Goal: Task Accomplishment & Management: Manage account settings

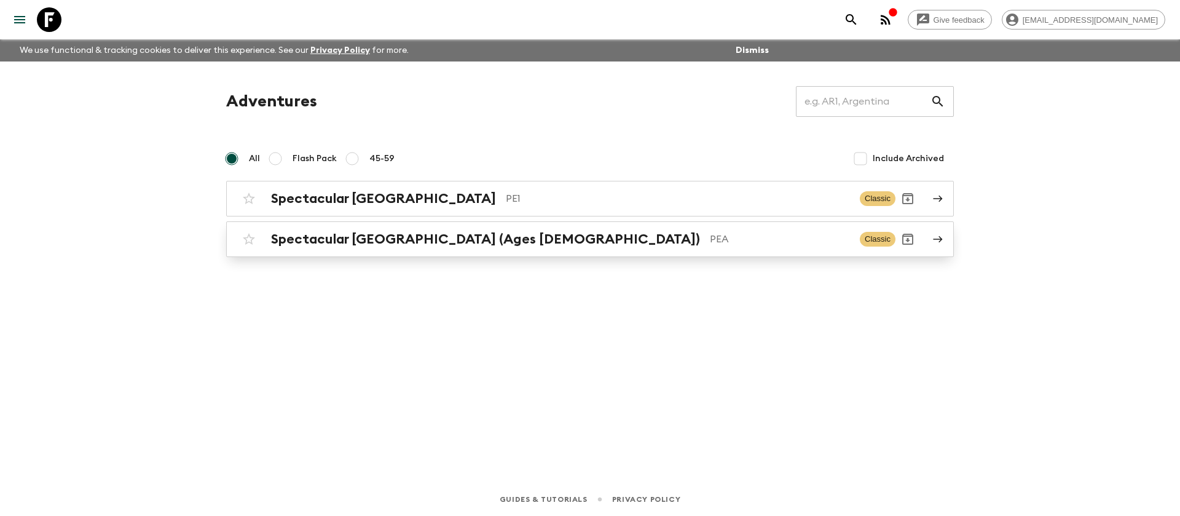
click at [356, 237] on h2 "Spectacular [GEOGRAPHIC_DATA] (Ages [DEMOGRAPHIC_DATA])" at bounding box center [485, 239] width 429 height 16
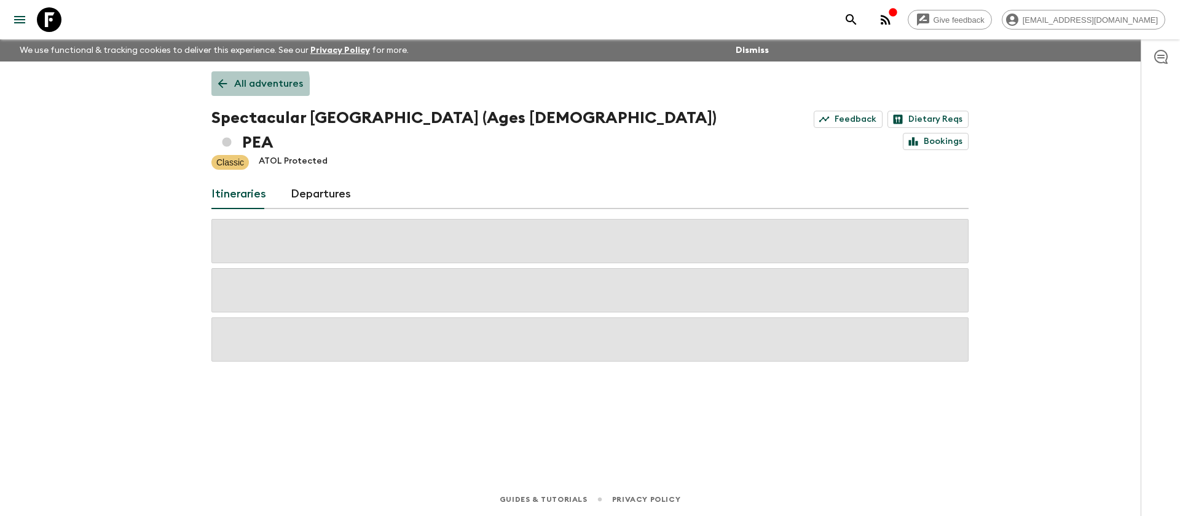
click at [230, 88] on link "All adventures" at bounding box center [260, 83] width 98 height 25
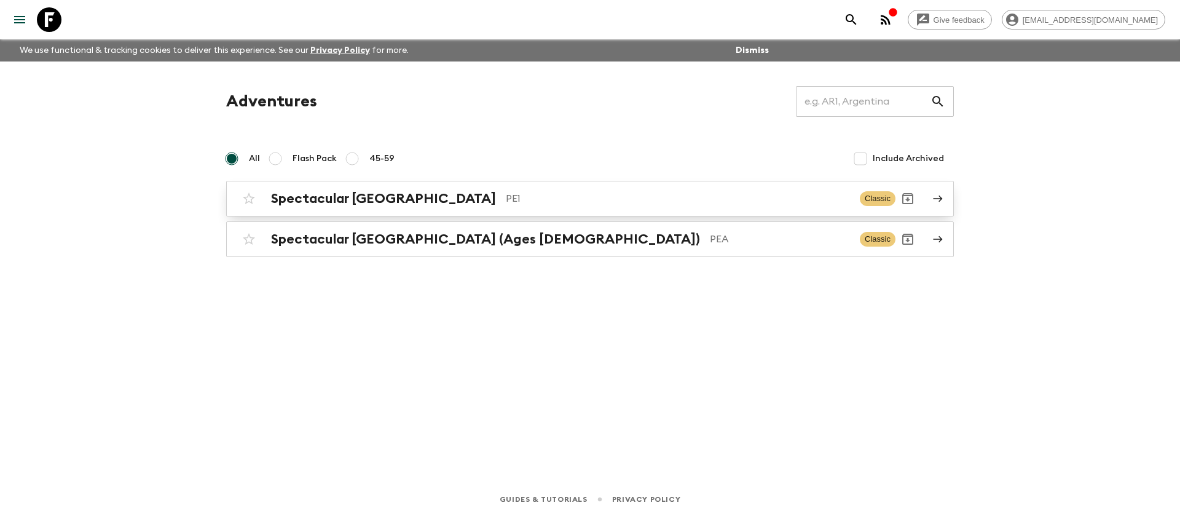
click at [316, 189] on div "Spectacular Peru PE1 Classic" at bounding box center [566, 198] width 659 height 25
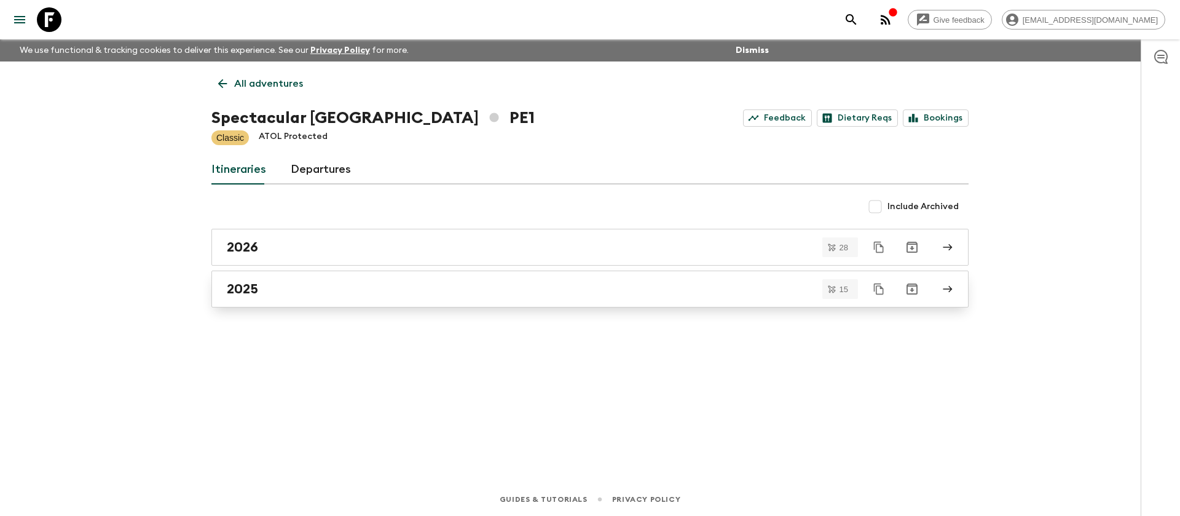
click at [257, 299] on link "2025" at bounding box center [589, 288] width 757 height 37
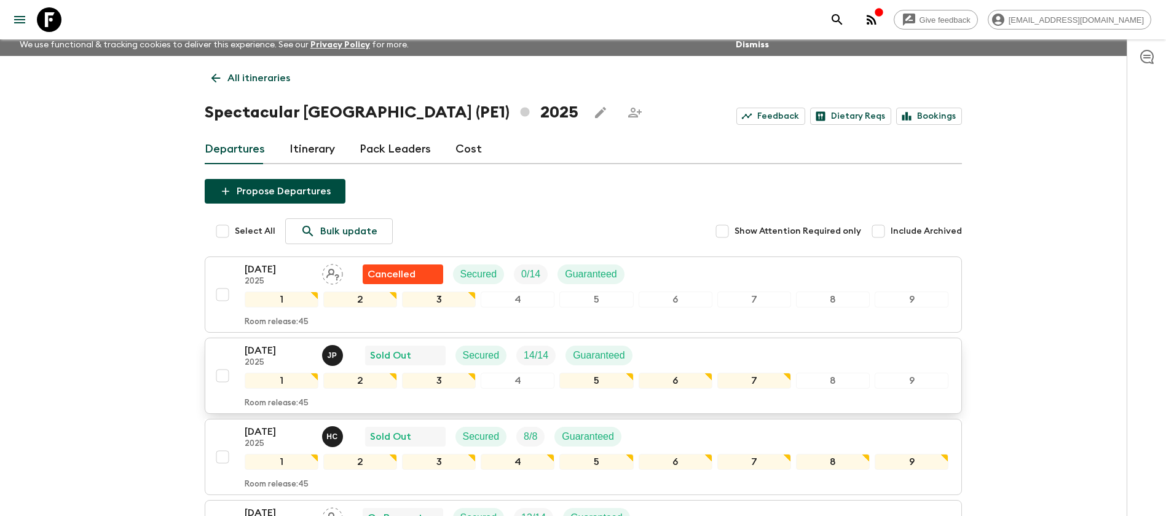
scroll to position [277, 0]
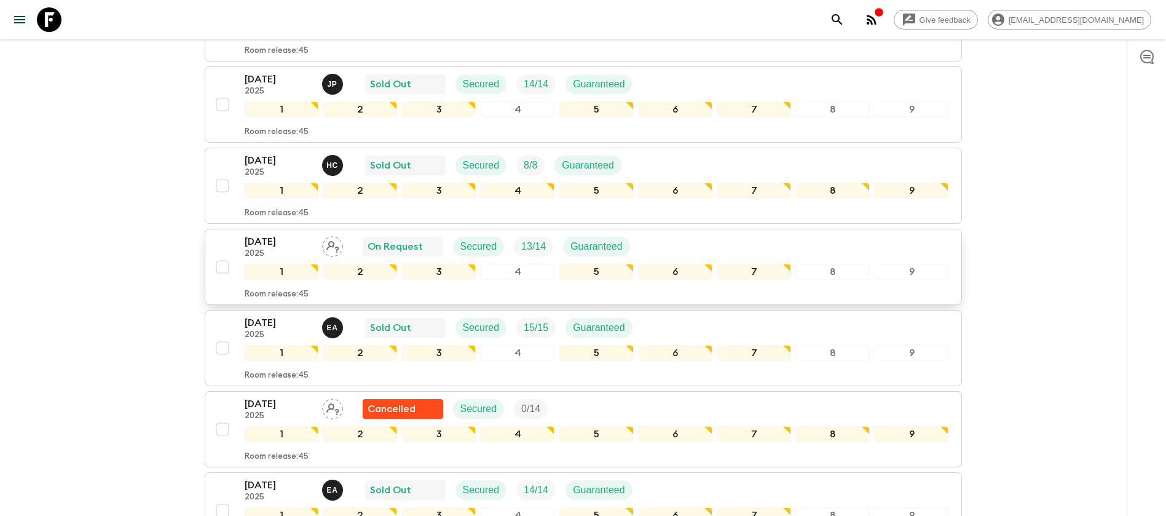
click at [709, 240] on div "[DATE] 2025 On Request Secured 13 / 14 Guaranteed" at bounding box center [597, 246] width 704 height 25
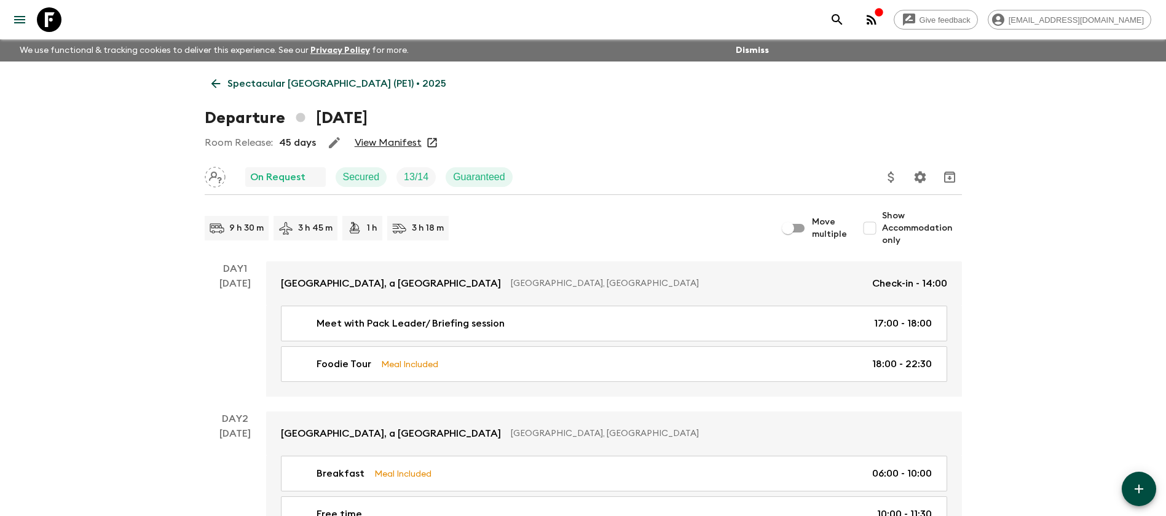
click at [215, 77] on icon at bounding box center [216, 84] width 14 height 14
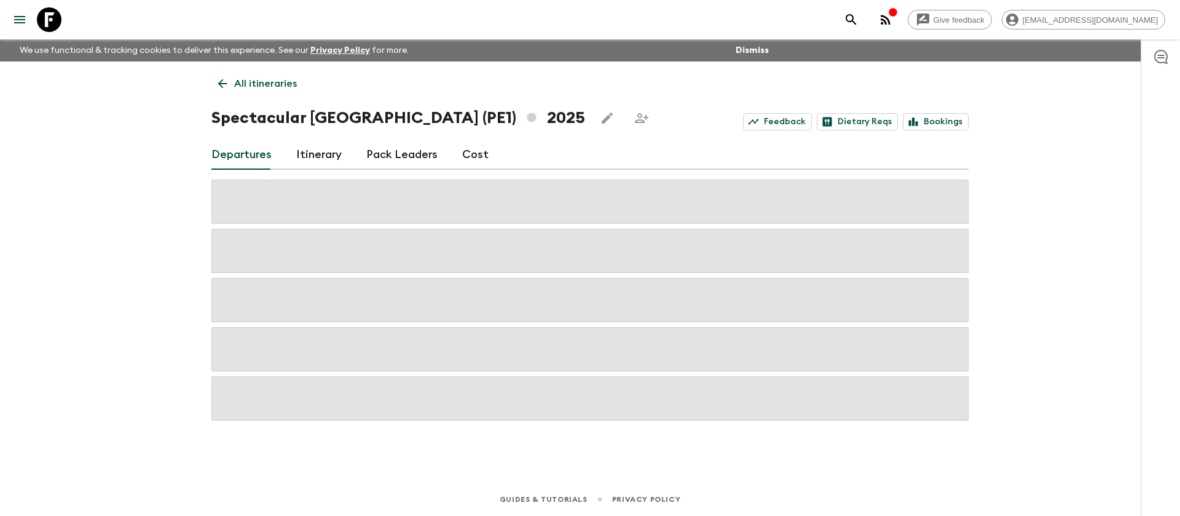
click at [408, 151] on link "Pack Leaders" at bounding box center [401, 154] width 71 height 29
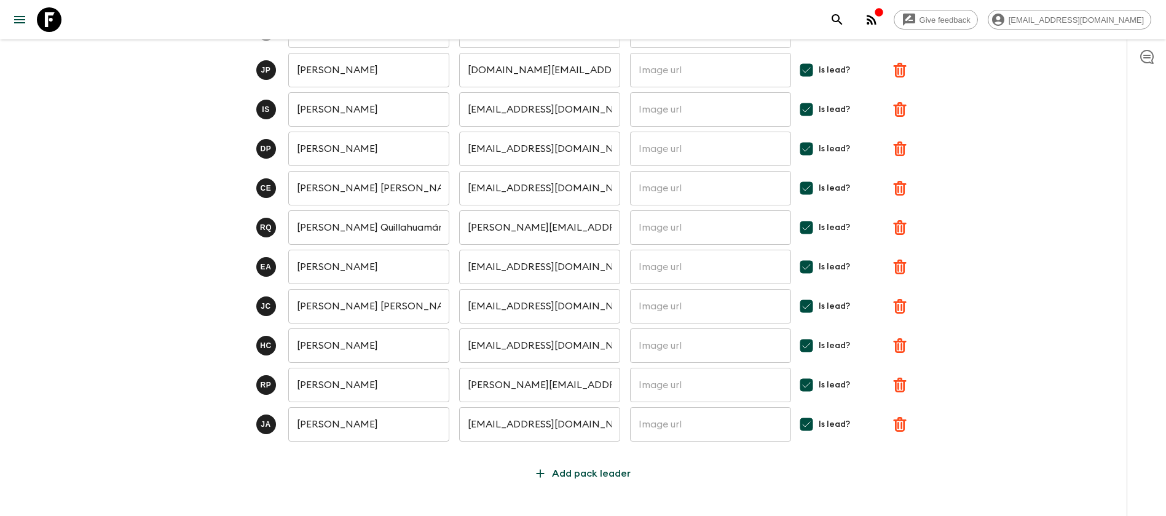
scroll to position [297, 0]
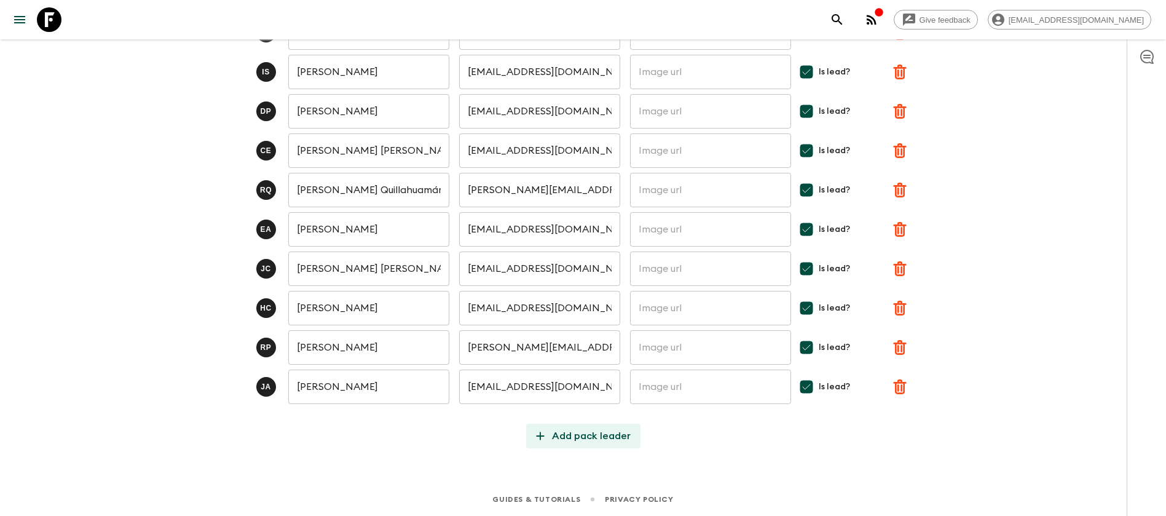
click at [576, 433] on p "Add pack leader" at bounding box center [591, 435] width 79 height 15
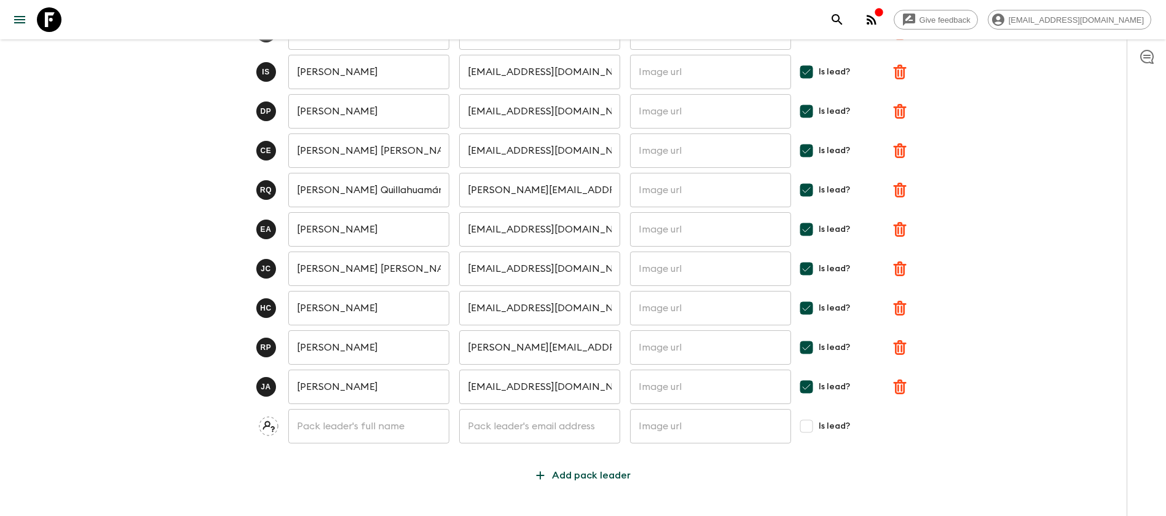
click at [374, 425] on input "text" at bounding box center [368, 426] width 161 height 34
type input "J"
click at [371, 427] on input "text" at bounding box center [368, 426] width 161 height 34
type input "[PERSON_NAME]"
type input "H"
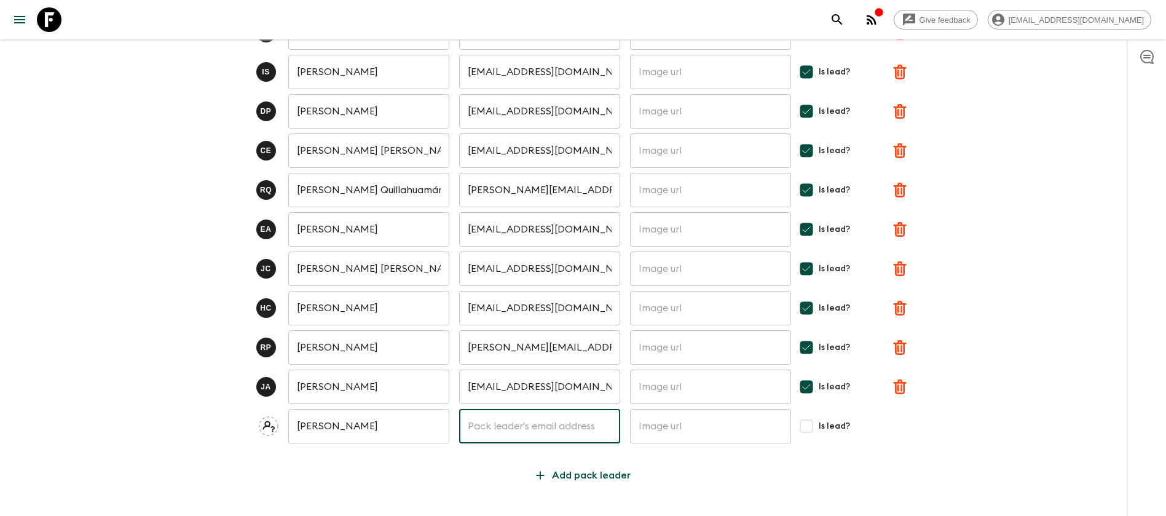
click at [307, 453] on div "P P [PERSON_NAME] ​ [EMAIL_ADDRESS][DOMAIN_NAME] ​ ​ Is lead? [PERSON_NAME] [PE…" at bounding box center [583, 185] width 757 height 605
click at [347, 433] on input "[PERSON_NAME]" at bounding box center [368, 426] width 161 height 34
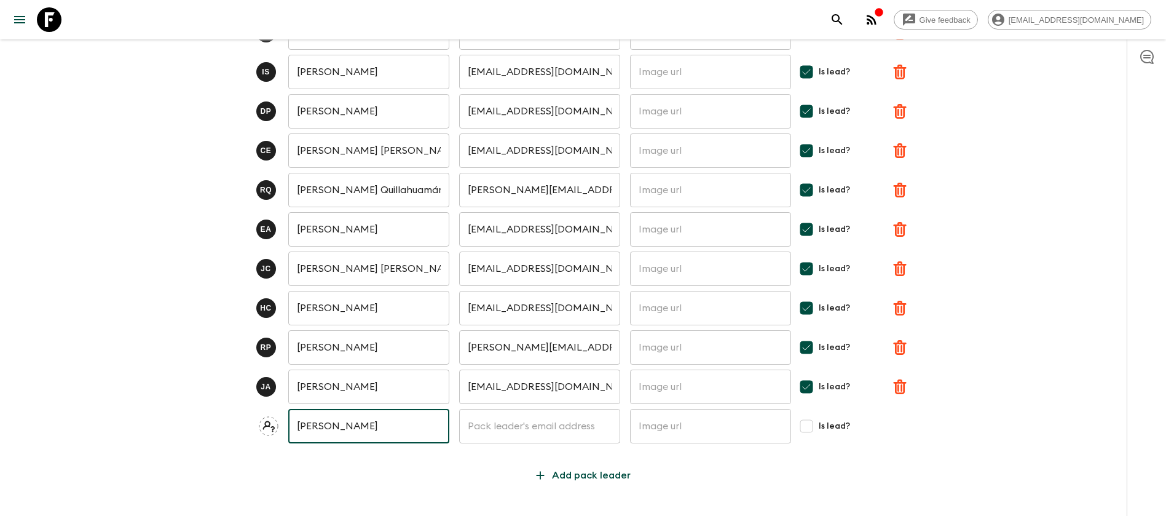
type input "[PERSON_NAME]"
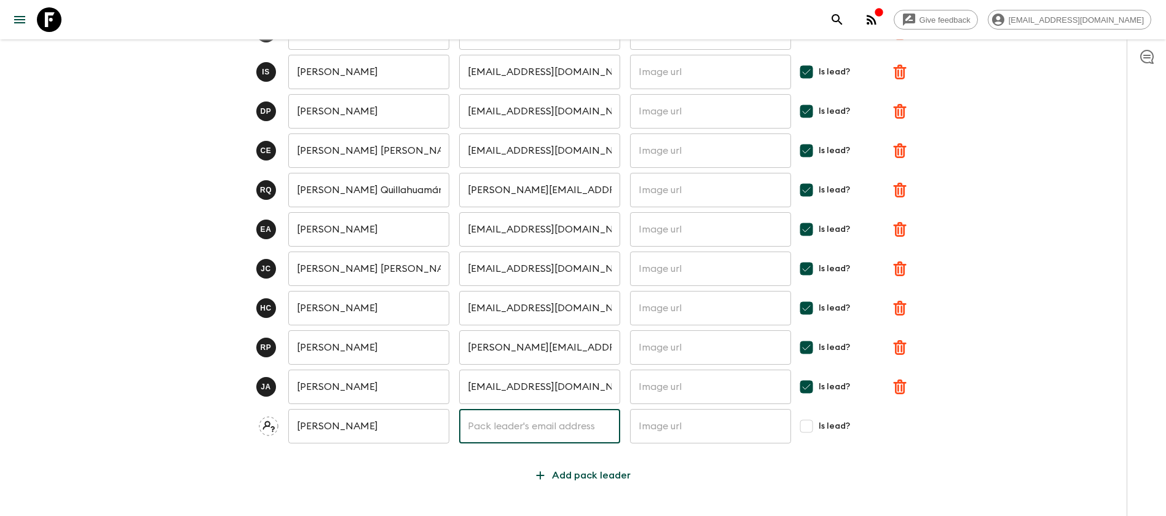
click at [555, 436] on input "text" at bounding box center [539, 426] width 161 height 34
paste input "[EMAIL_ADDRESS][DOMAIN_NAME]"
type input "[EMAIL_ADDRESS][DOMAIN_NAME]"
click at [680, 433] on input "text" at bounding box center [710, 426] width 161 height 34
click at [806, 428] on input "Is lead?" at bounding box center [806, 426] width 25 height 25
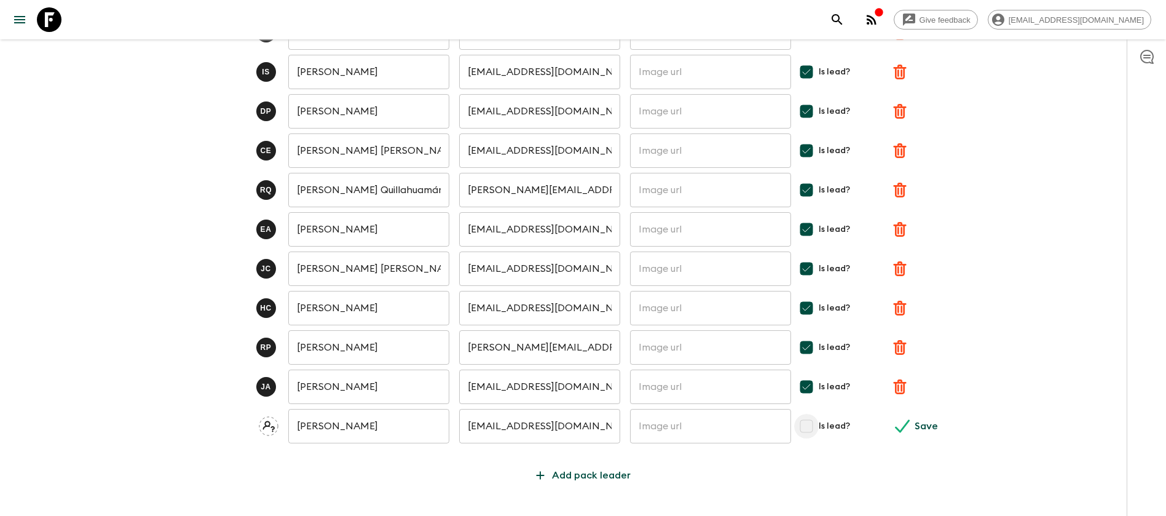
checkbox input "true"
click at [914, 423] on p "Save" at bounding box center [925, 425] width 23 height 15
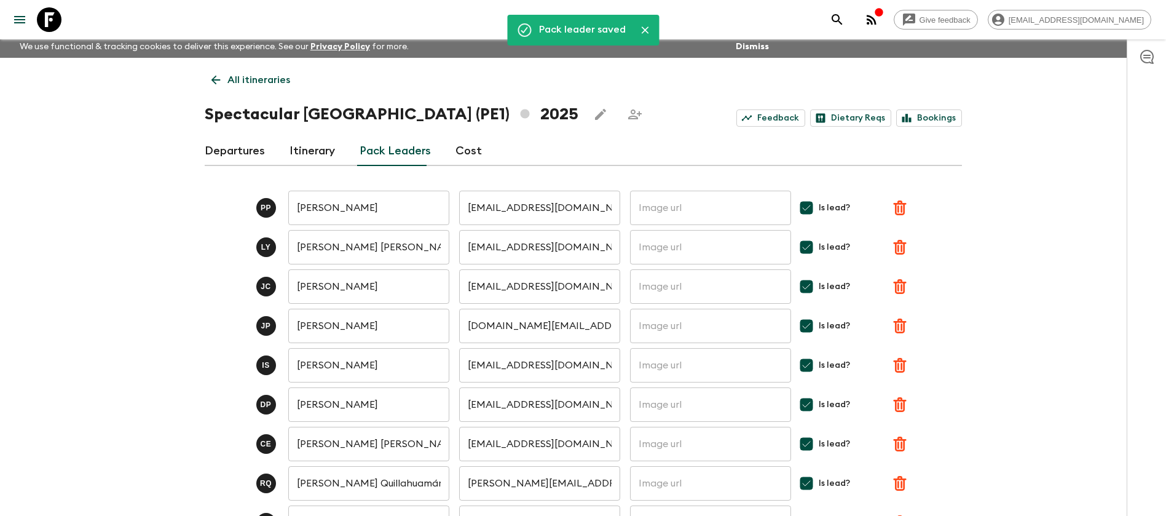
scroll to position [0, 0]
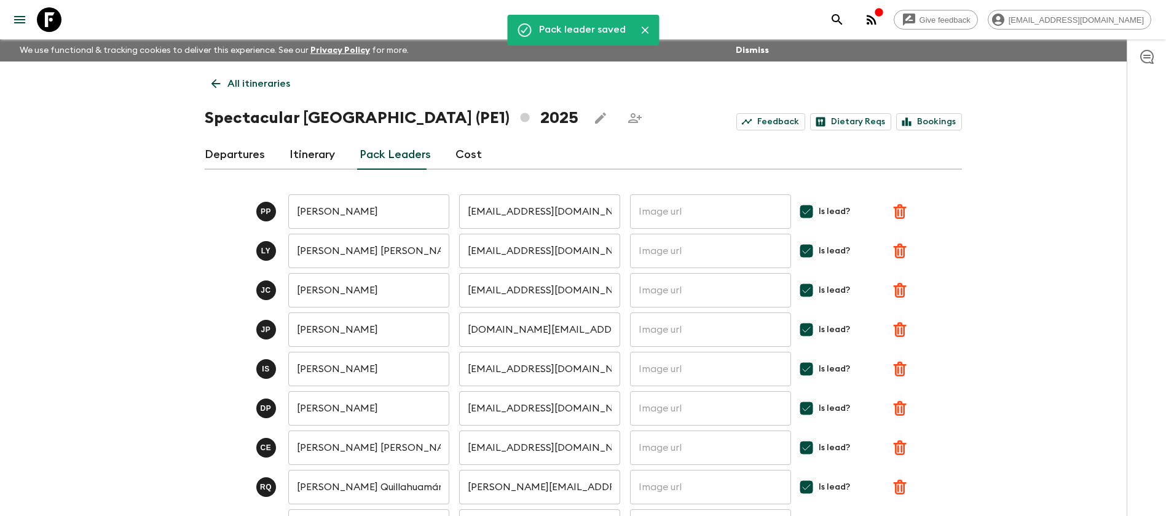
click at [225, 143] on link "Departures" at bounding box center [235, 154] width 60 height 29
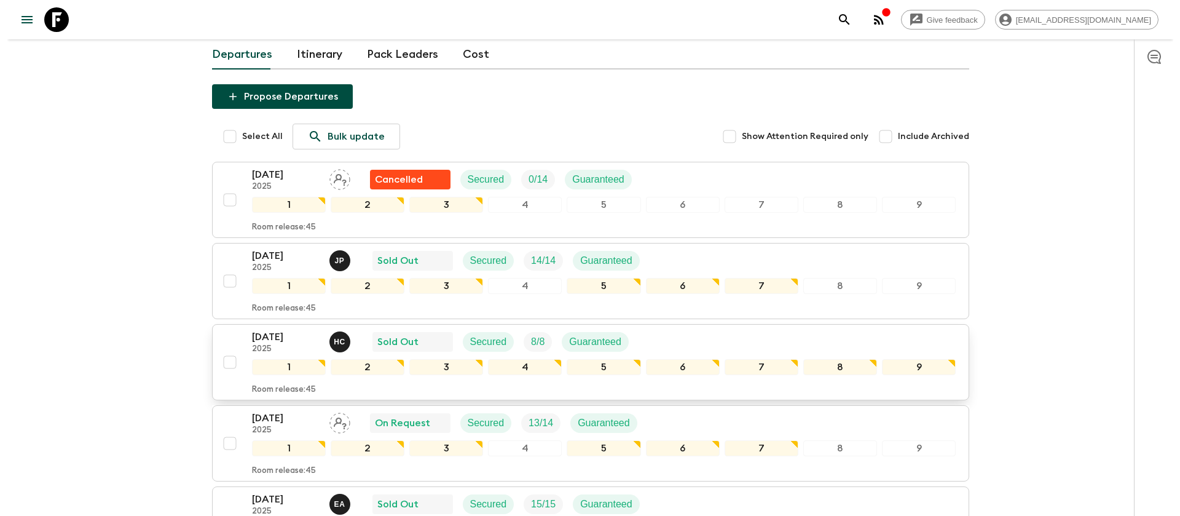
scroll to position [92, 0]
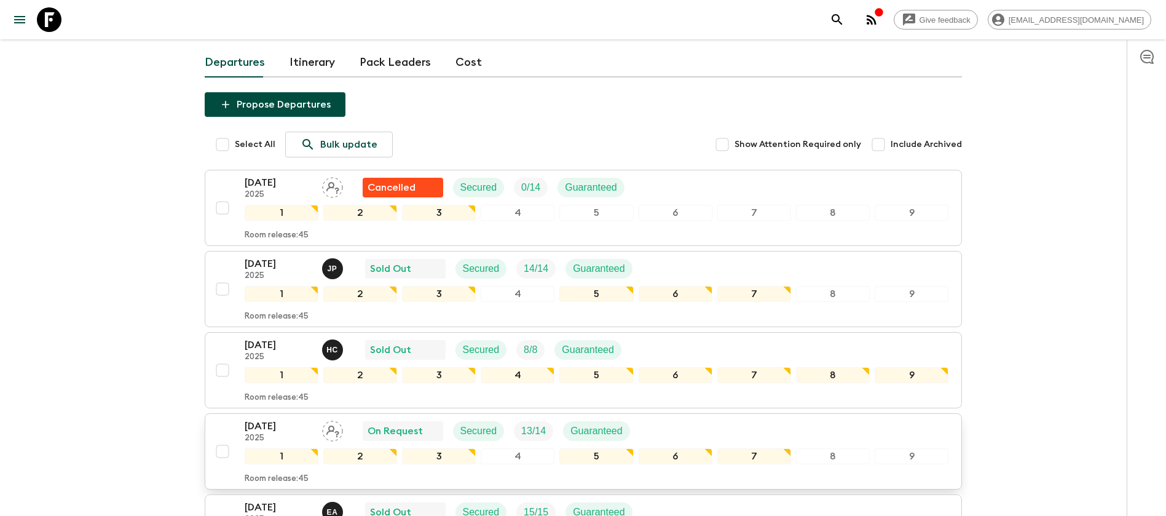
click at [335, 424] on icon "Assign pack leader" at bounding box center [332, 430] width 21 height 21
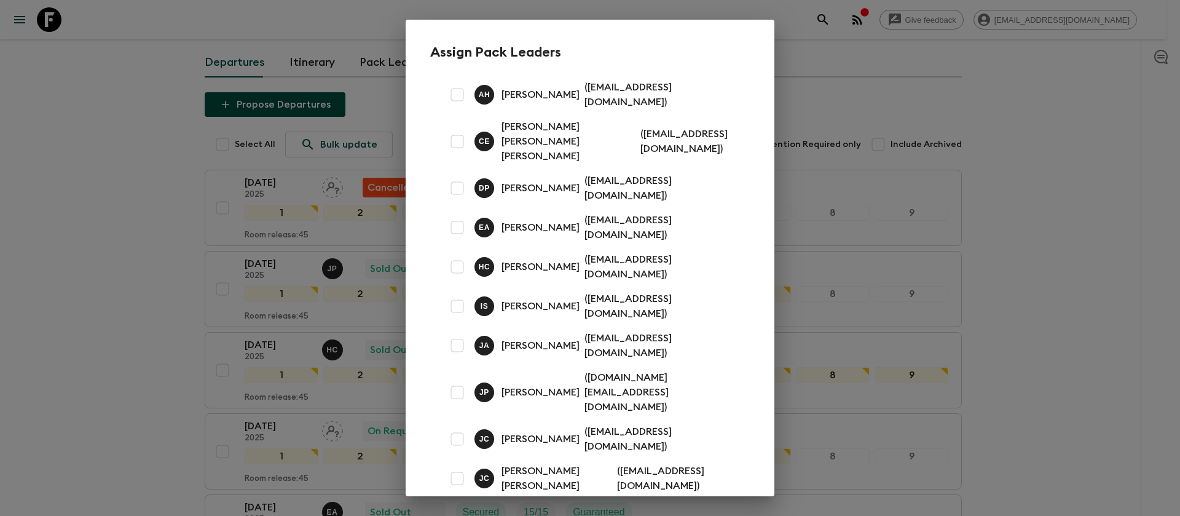
click at [460, 98] on input "checkbox" at bounding box center [457, 94] width 25 height 25
checkbox input "true"
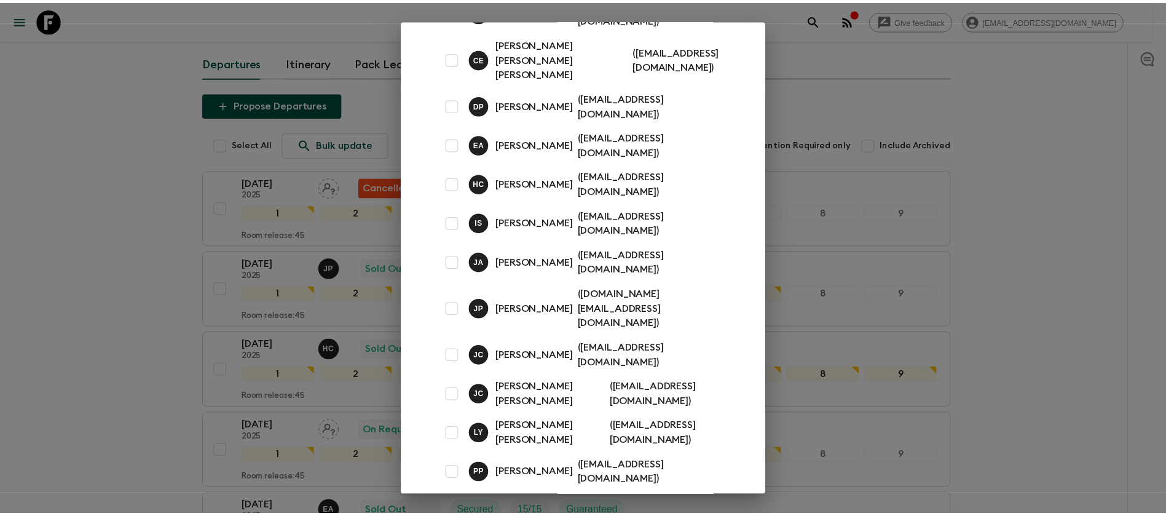
scroll to position [165, 0]
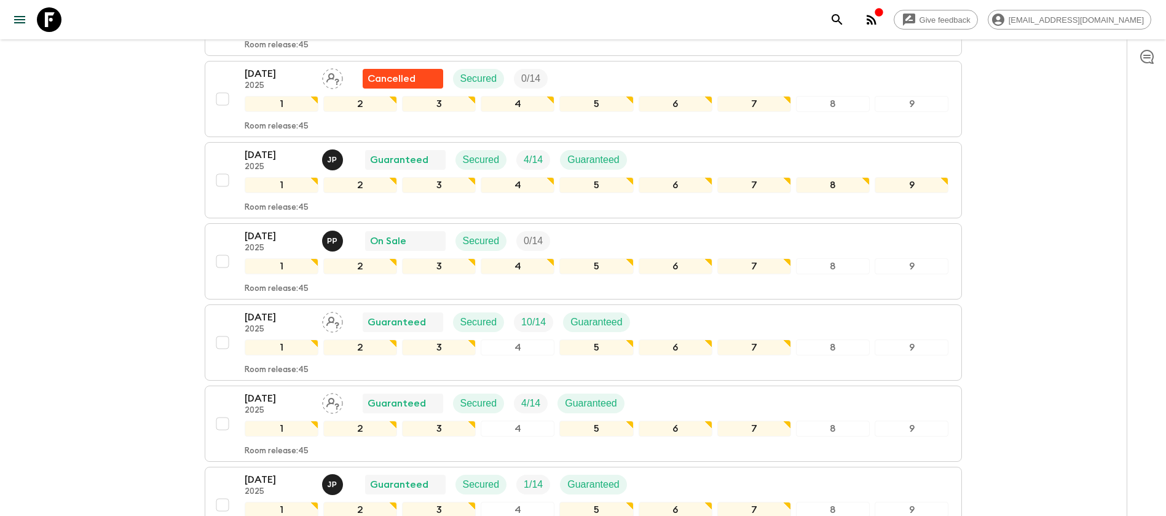
scroll to position [1014, 0]
